Goal: Task Accomplishment & Management: Complete application form

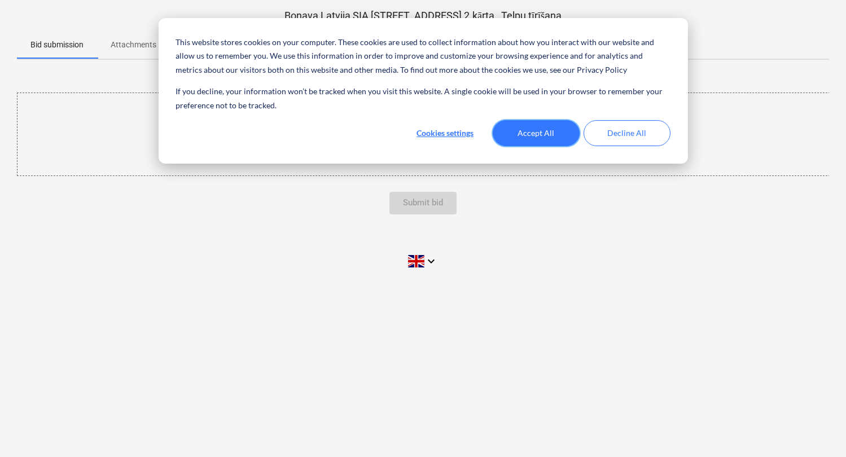
click at [541, 134] on button "Accept All" at bounding box center [536, 133] width 87 height 26
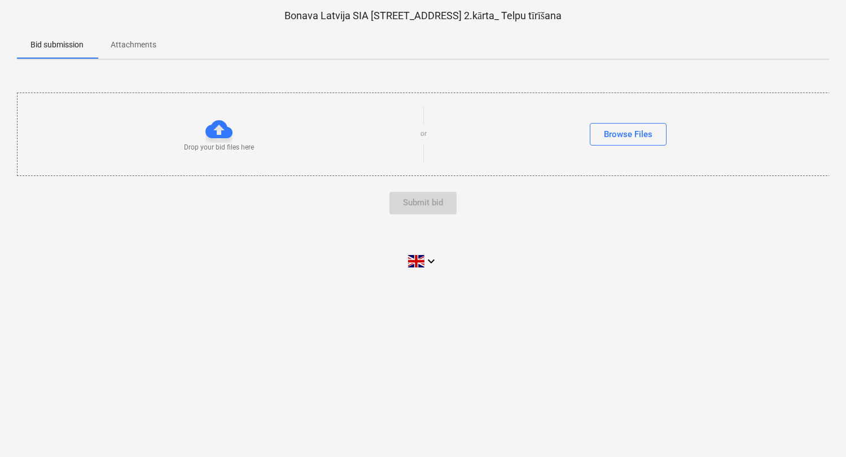
scroll to position [1, 0]
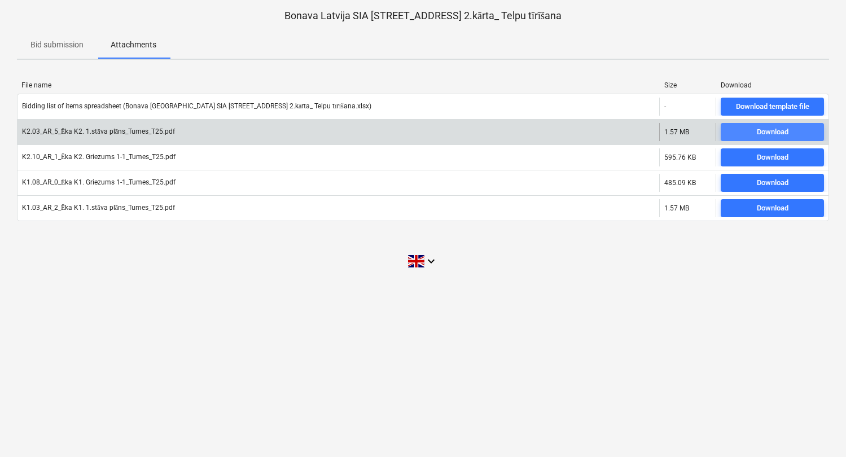
click at [770, 134] on div "Download" at bounding box center [773, 132] width 32 height 13
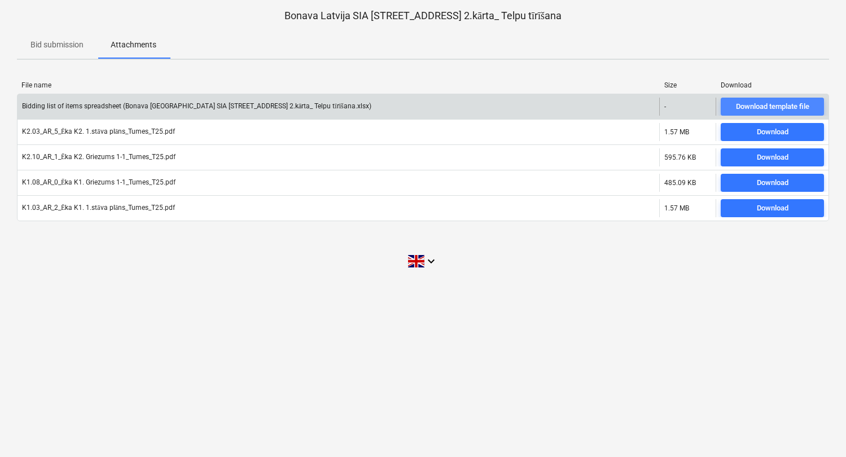
click at [769, 107] on div "Download template file" at bounding box center [772, 106] width 73 height 13
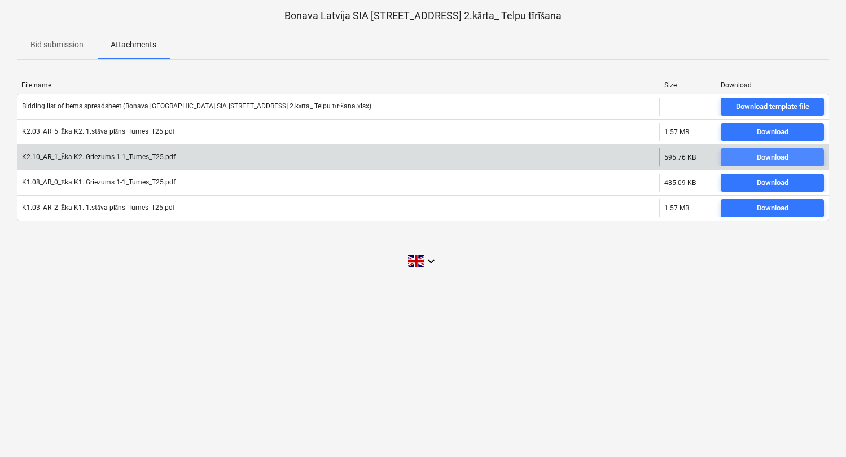
click at [775, 157] on div "Download" at bounding box center [773, 157] width 32 height 13
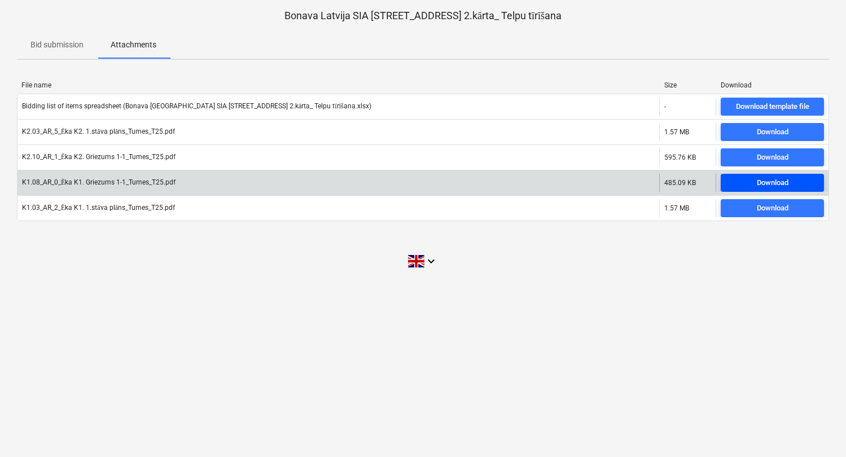
click at [766, 182] on div "Download" at bounding box center [773, 183] width 32 height 13
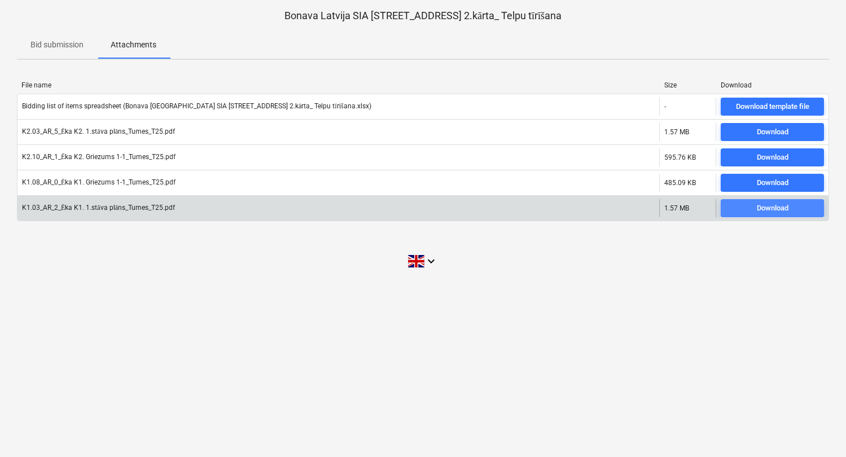
click at [759, 209] on div "Download" at bounding box center [773, 208] width 32 height 13
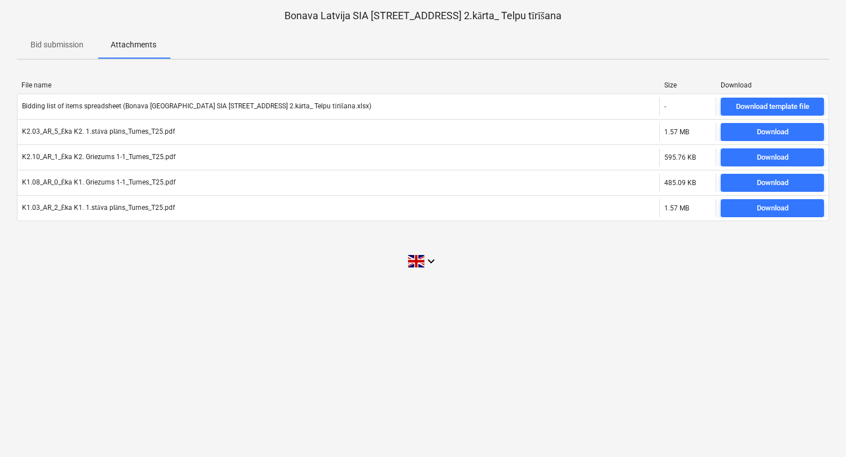
click at [68, 45] on p "Bid submission" at bounding box center [56, 45] width 53 height 12
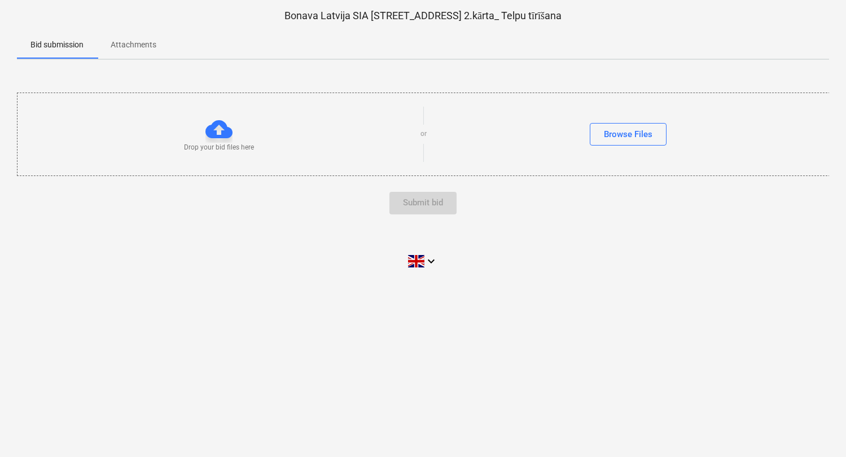
click at [144, 45] on p "Attachments" at bounding box center [134, 45] width 46 height 12
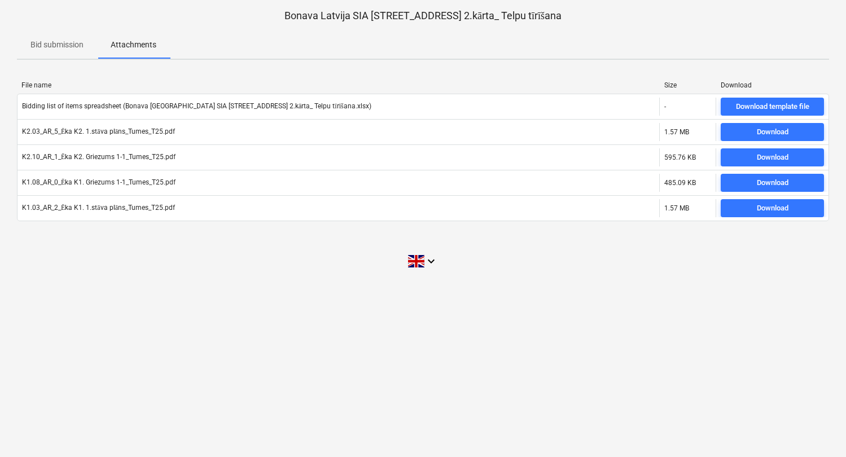
click at [67, 43] on p "Bid submission" at bounding box center [56, 45] width 53 height 12
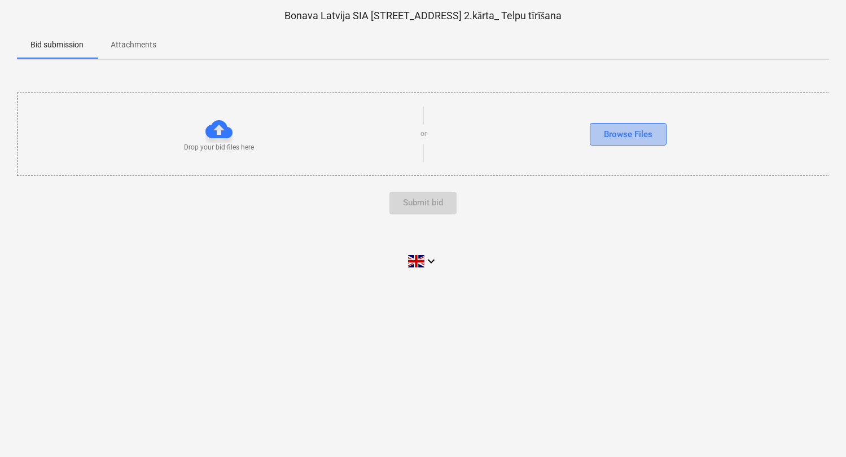
click at [614, 131] on div "Browse Files" at bounding box center [628, 134] width 49 height 15
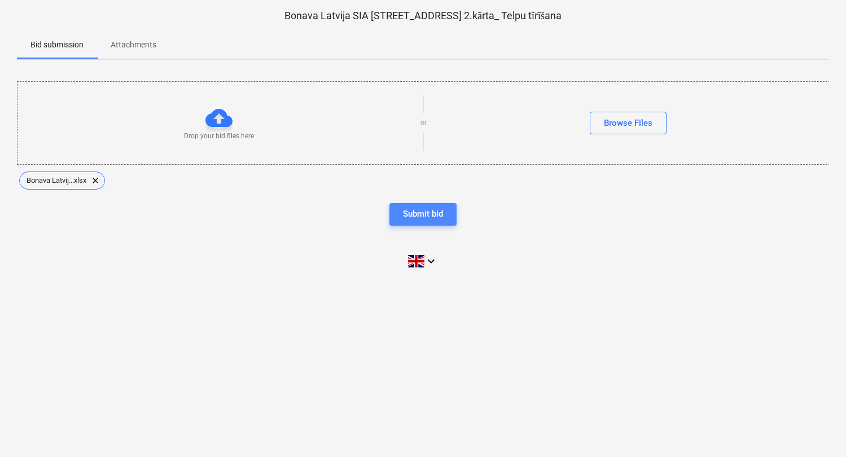
click at [421, 216] on div "Submit bid" at bounding box center [423, 214] width 40 height 15
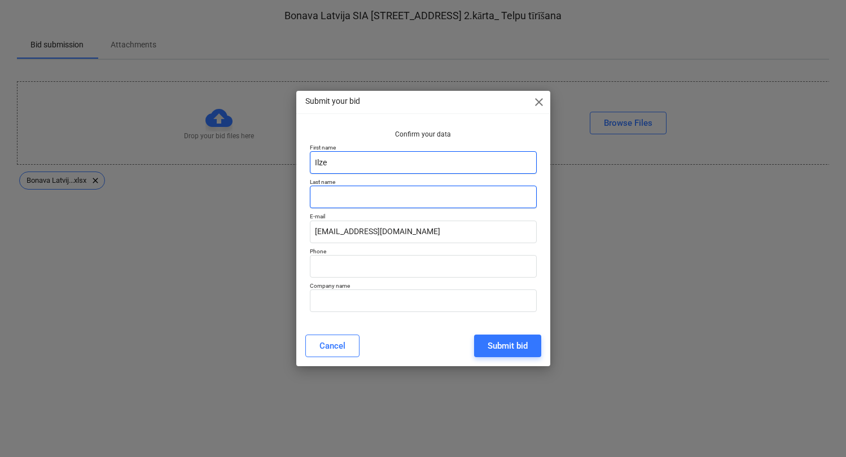
type input "Ilze"
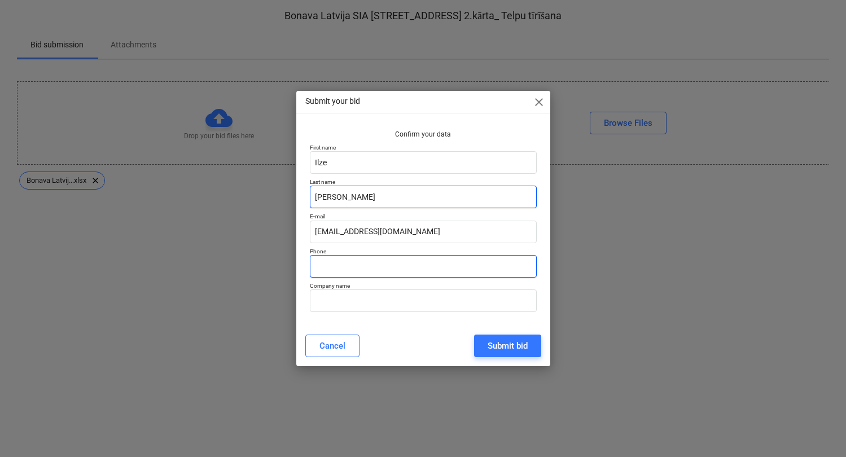
type input "Smite Bertina"
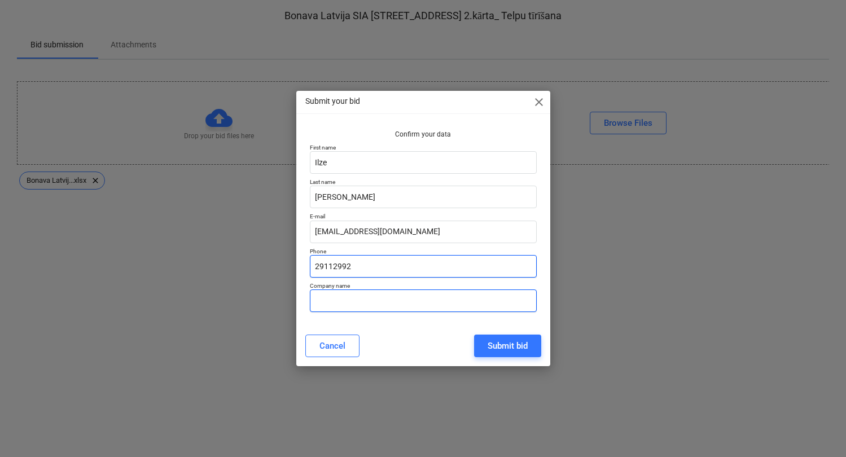
type input "29112992"
type input "ICH CLEANLINESS"
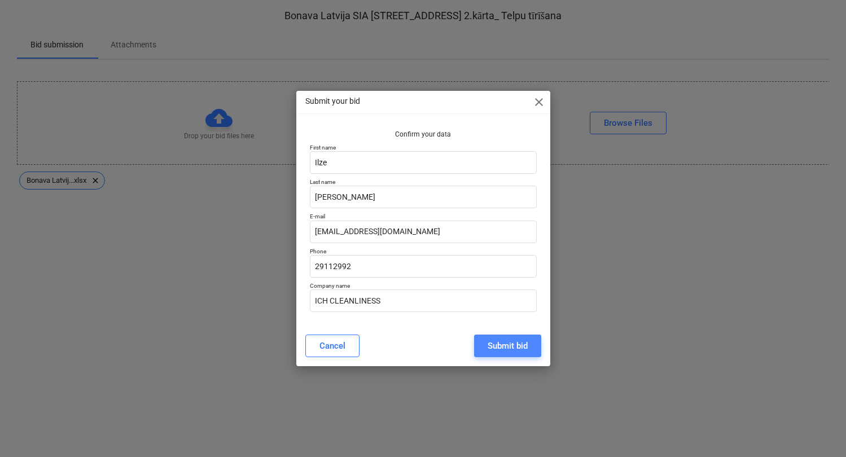
click at [504, 348] on div "Submit bid" at bounding box center [508, 346] width 40 height 15
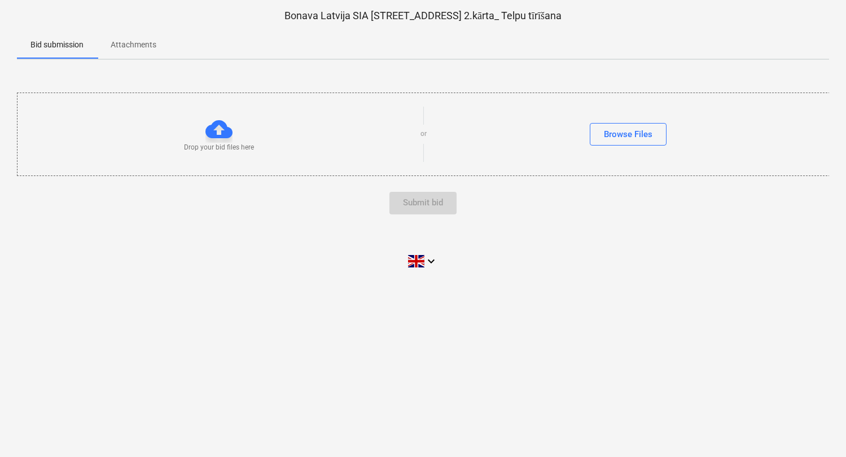
click at [134, 42] on p "Attachments" at bounding box center [134, 45] width 46 height 12
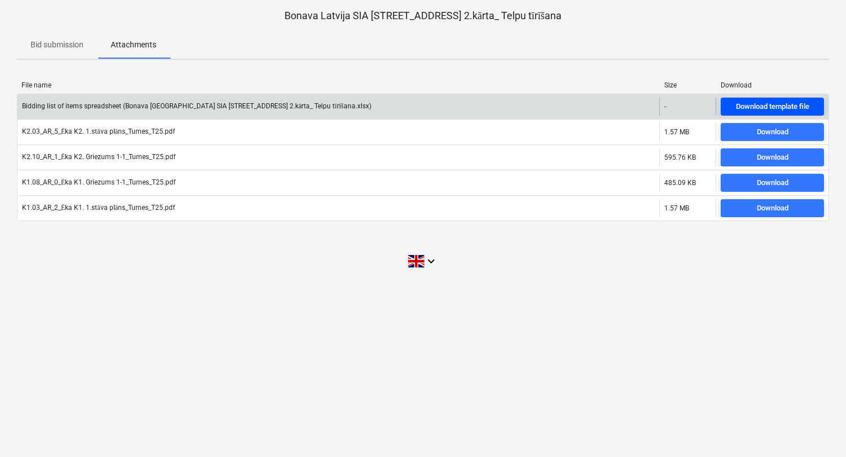
click at [771, 109] on div "Download template file" at bounding box center [772, 106] width 73 height 13
